Goal: Information Seeking & Learning: Learn about a topic

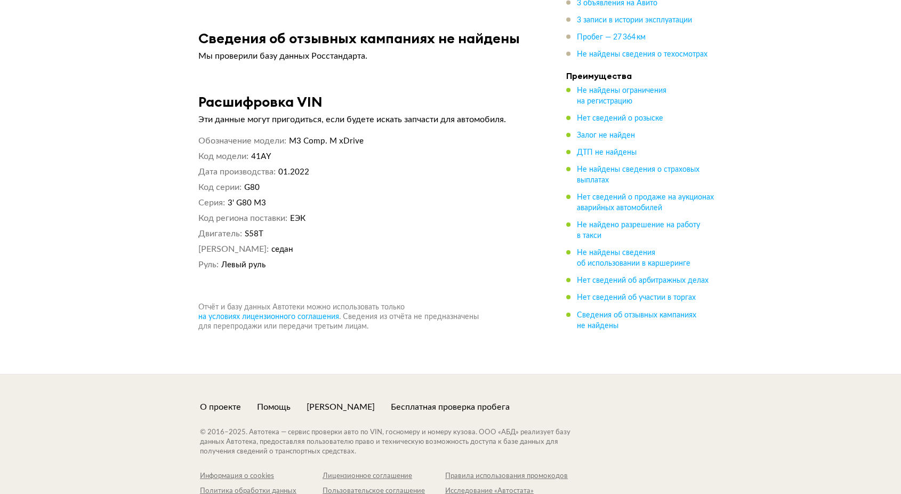
scroll to position [3503, 0]
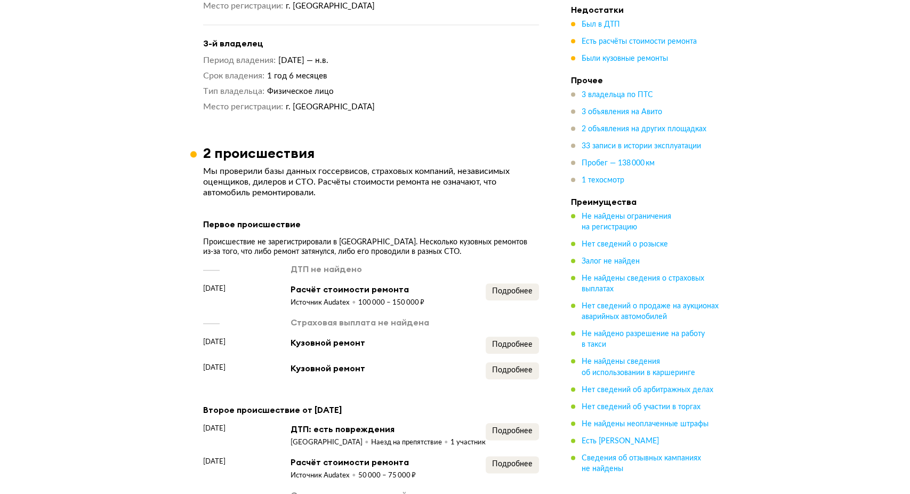
scroll to position [1244, 0]
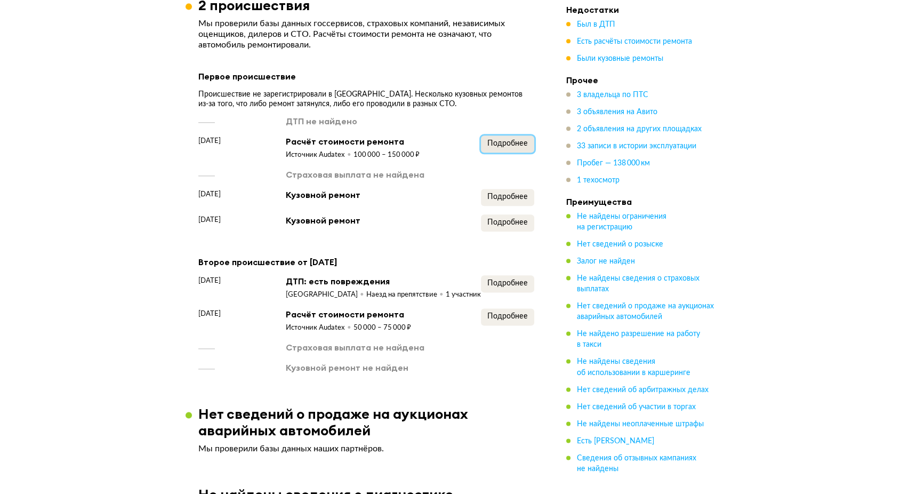
click at [513, 147] on span "Подробнее" at bounding box center [507, 143] width 41 height 7
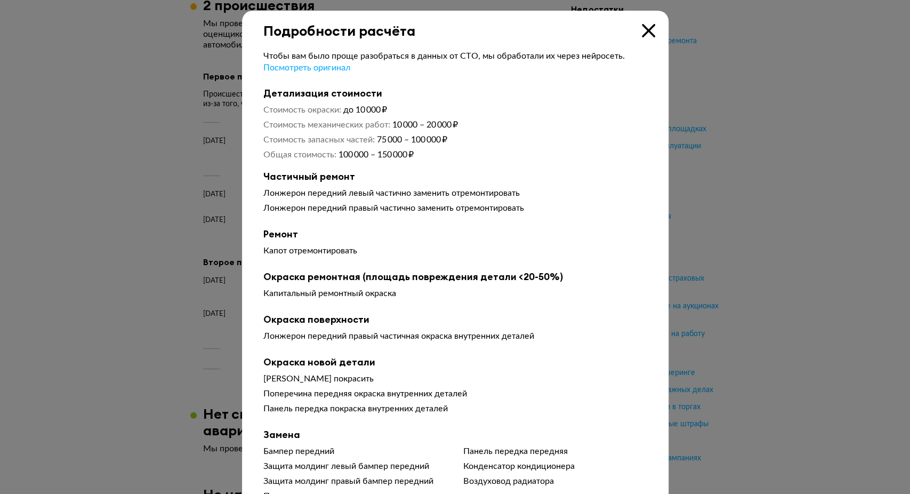
click at [644, 33] on icon at bounding box center [648, 30] width 13 height 13
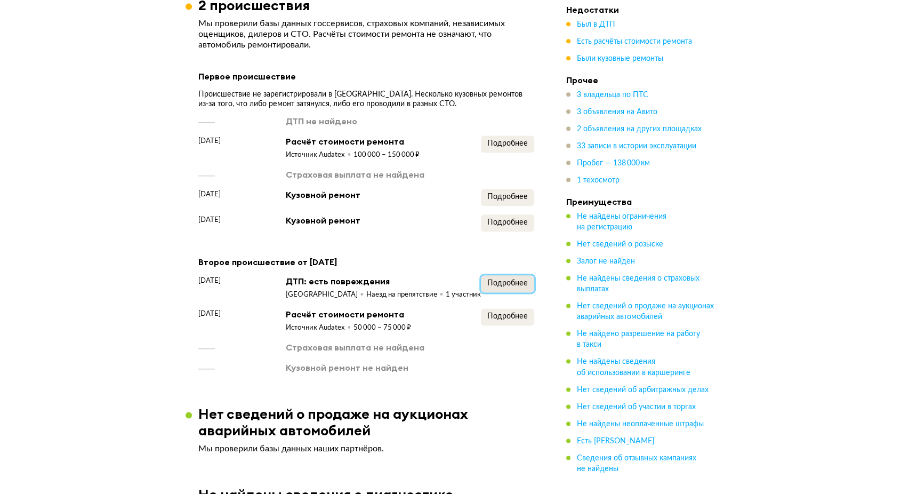
click at [507, 287] on span "Подробнее" at bounding box center [507, 282] width 41 height 7
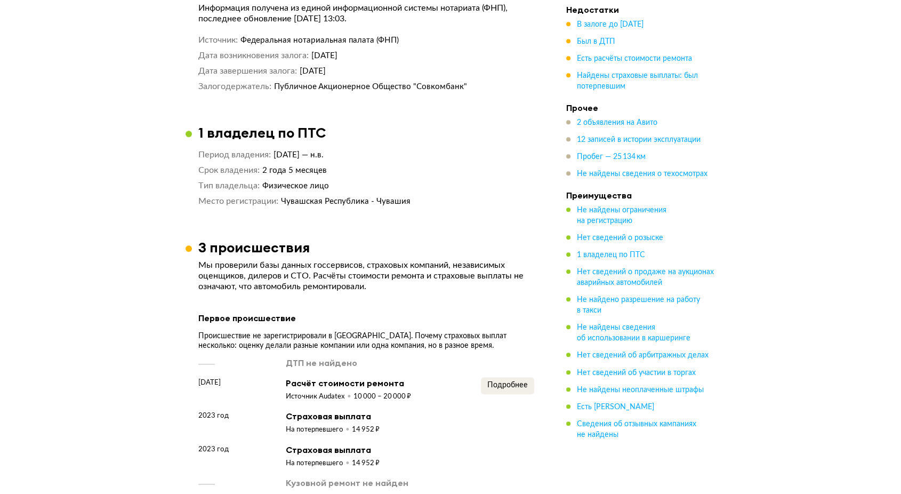
scroll to position [1067, 0]
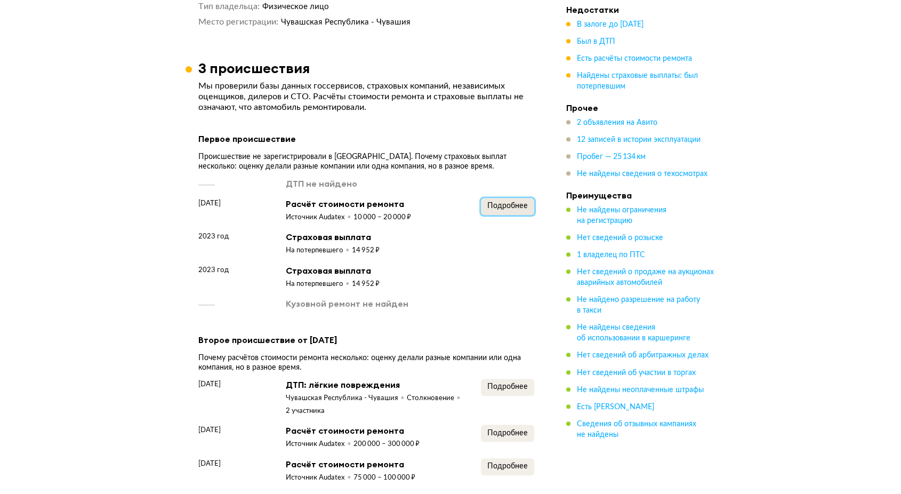
click at [508, 202] on span "Подробнее" at bounding box center [507, 205] width 41 height 7
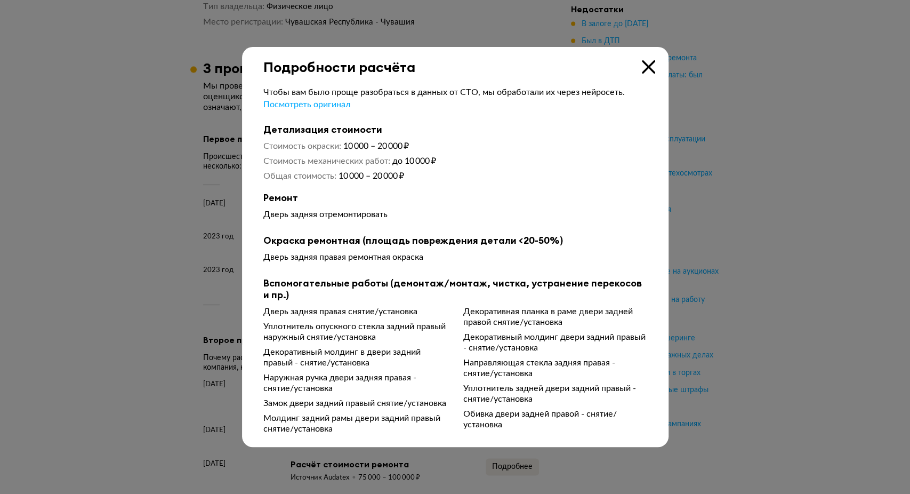
click at [648, 60] on icon at bounding box center [648, 66] width 13 height 13
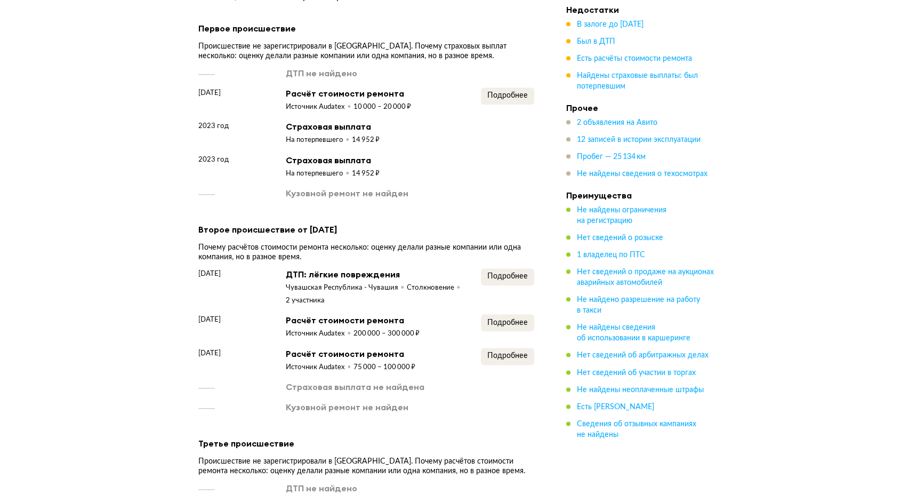
scroll to position [1244, 0]
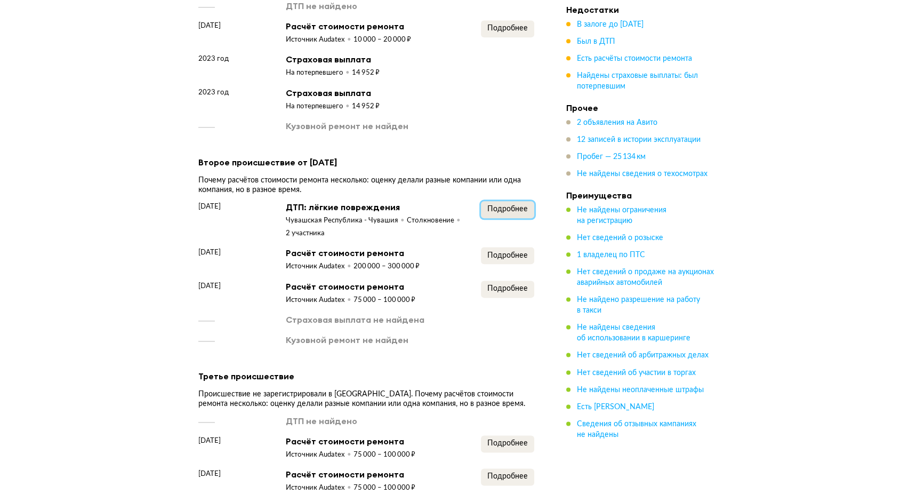
click at [496, 205] on span "Подробнее" at bounding box center [507, 208] width 41 height 7
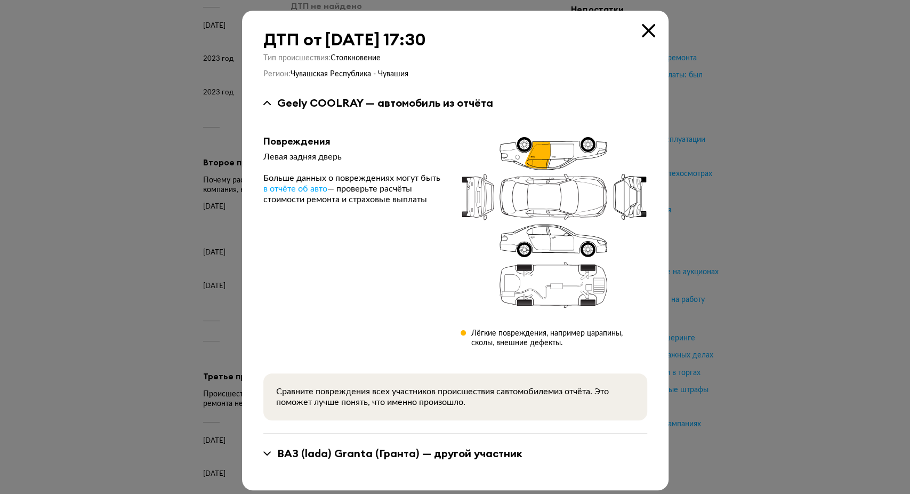
click at [649, 31] on icon at bounding box center [648, 30] width 13 height 13
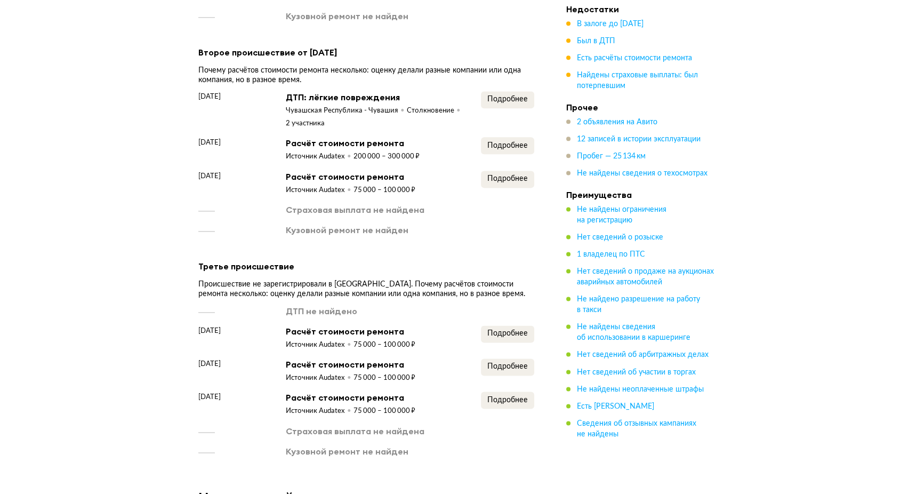
scroll to position [1422, 0]
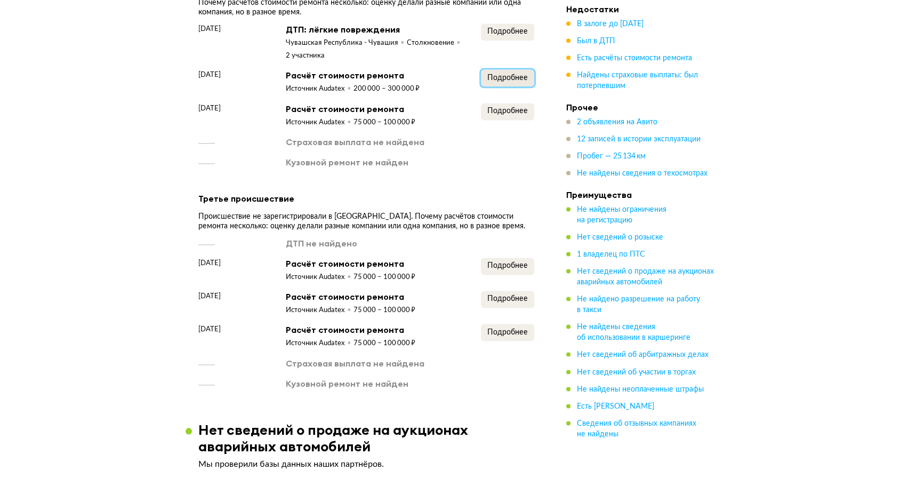
click at [508, 74] on span "Подробнее" at bounding box center [507, 77] width 41 height 7
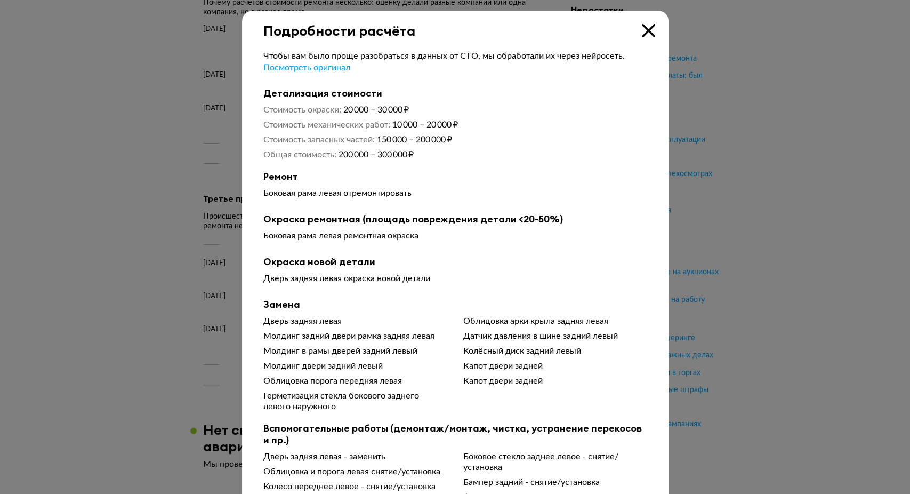
click at [654, 29] on div "Подробности расчёта" at bounding box center [455, 25] width 427 height 28
click at [649, 30] on icon at bounding box center [648, 30] width 13 height 13
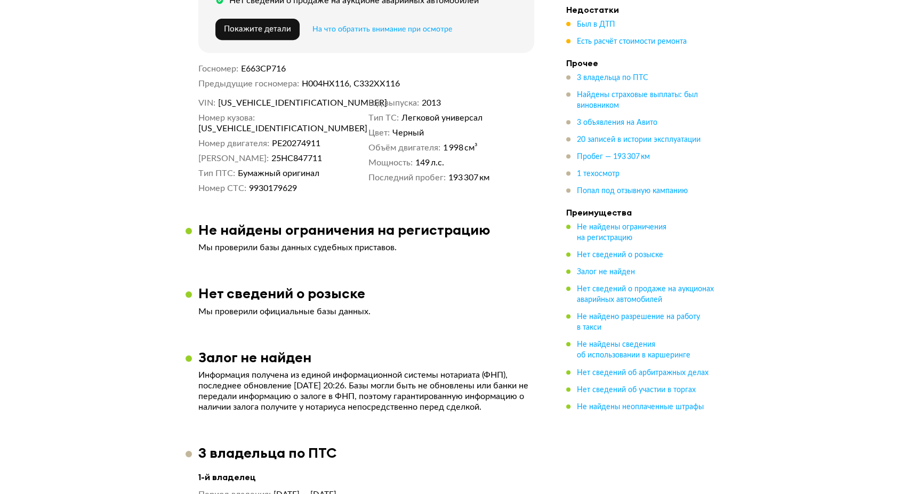
scroll to position [593, 0]
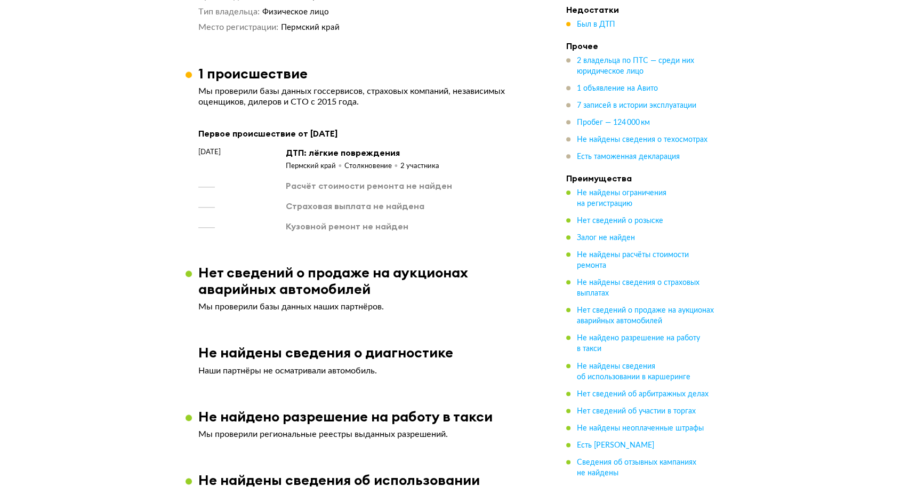
scroll to position [1007, 0]
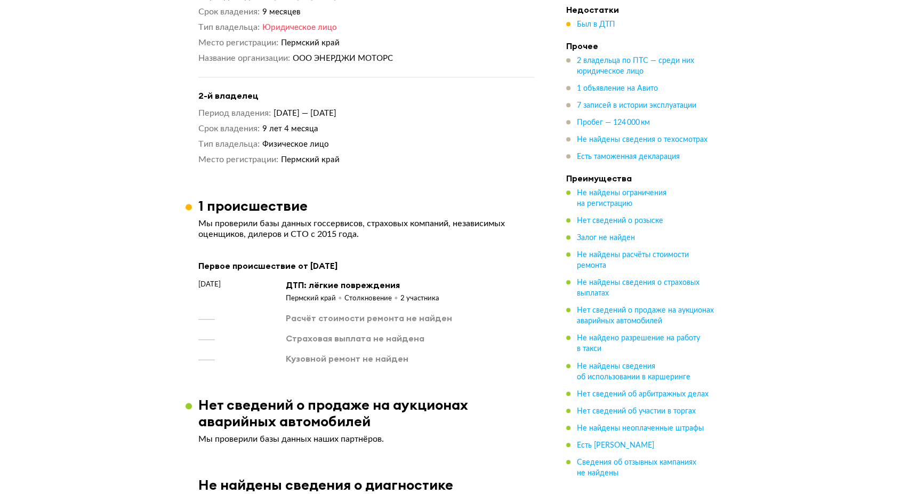
click at [411, 206] on div "1 происшествие" at bounding box center [367, 205] width 362 height 17
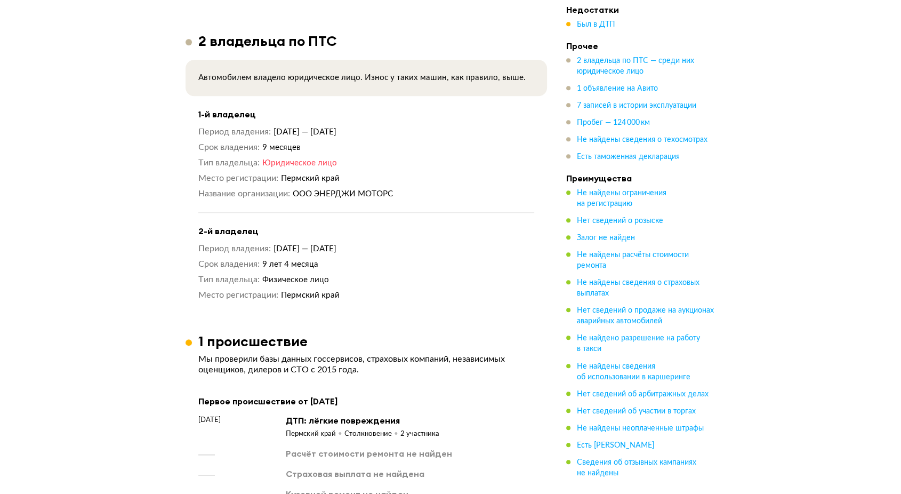
scroll to position [711, 0]
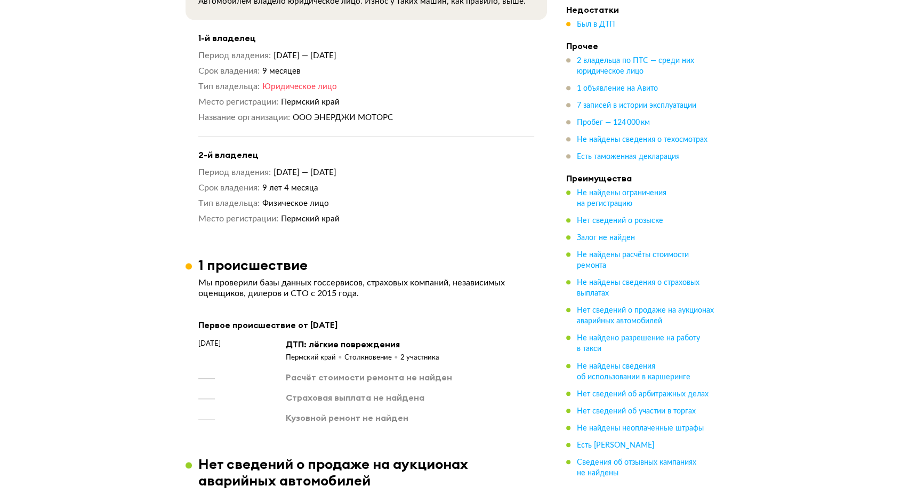
click at [419, 181] on div "Период владения [DATE] — [DATE] Срок владения 9 лет 4 месяца Тип владельца Физи…" at bounding box center [366, 196] width 336 height 58
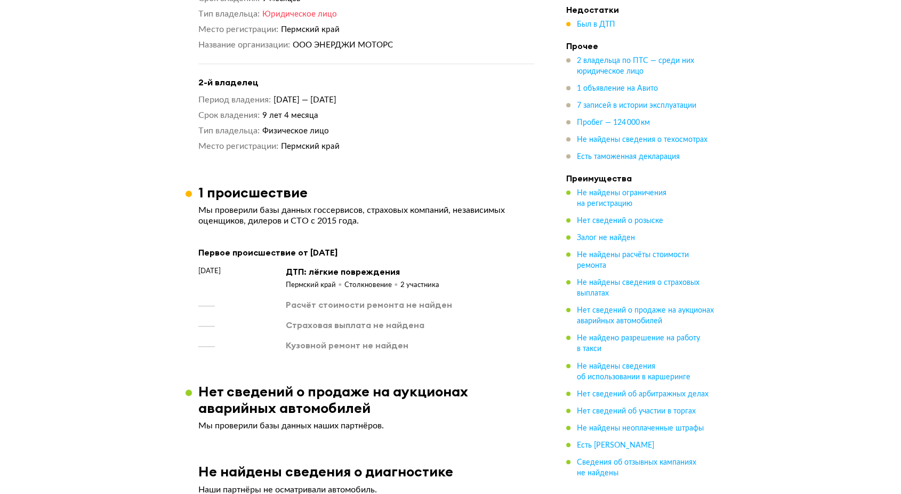
scroll to position [1067, 0]
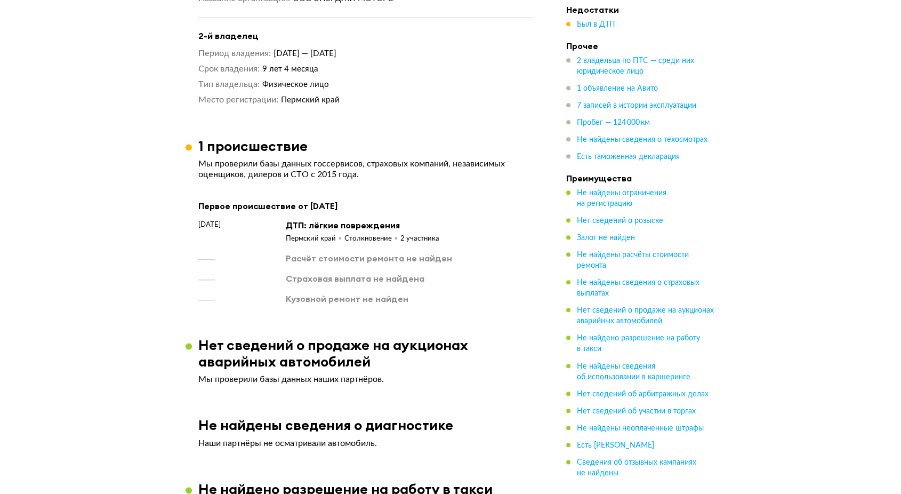
click at [421, 221] on div "ДТП: лёгкие повреждения" at bounding box center [363, 225] width 154 height 12
click at [419, 205] on div "Первое происшествие от [DATE]" at bounding box center [366, 206] width 336 height 14
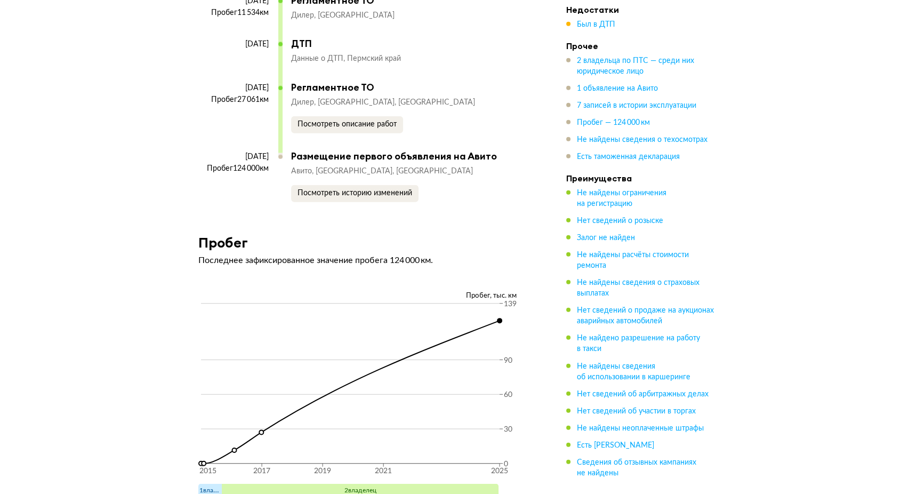
scroll to position [3022, 0]
